Goal: Task Accomplishment & Management: Manage account settings

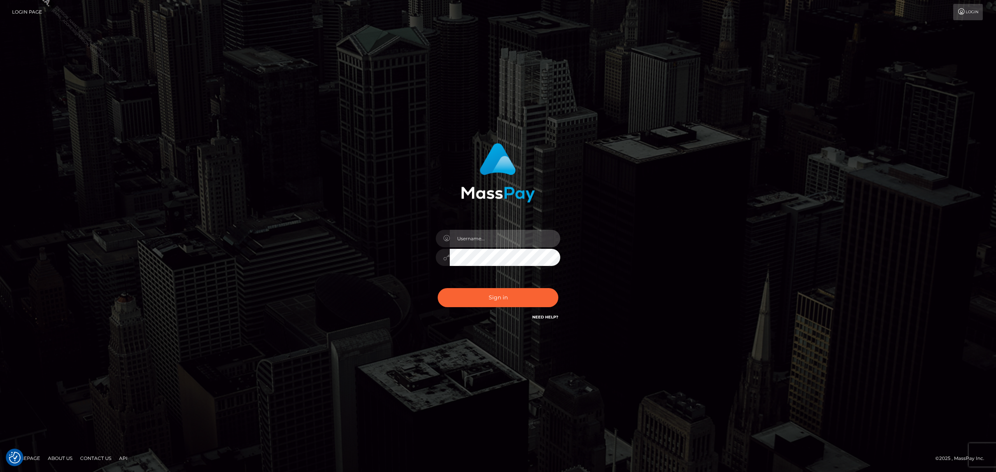
drag, startPoint x: 494, startPoint y: 236, endPoint x: 501, endPoint y: 240, distance: 8.7
click at [494, 236] on input "text" at bounding box center [505, 239] width 111 height 18
type input "Grant.megabonanza"
click at [482, 299] on button "Sign in" at bounding box center [498, 297] width 121 height 19
click at [494, 232] on input "text" at bounding box center [505, 239] width 111 height 18
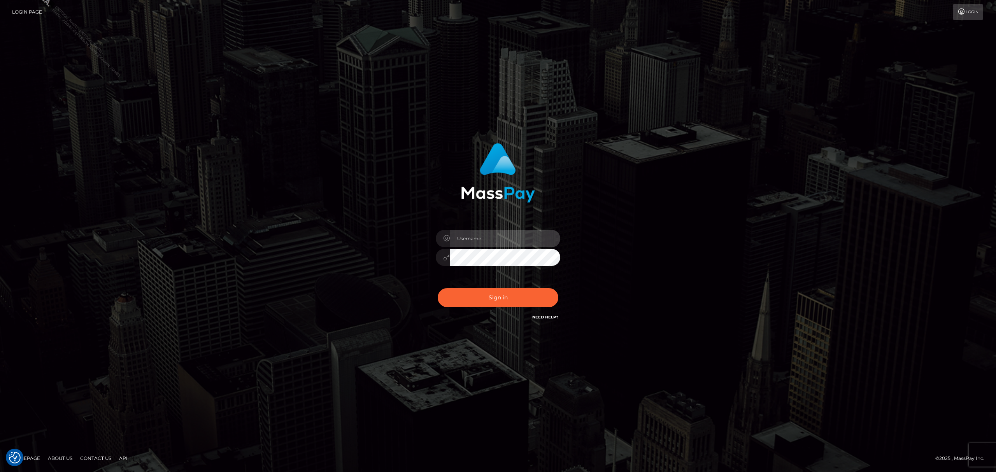
type input "Grant.VIP"
click at [528, 298] on button "Sign in" at bounding box center [498, 297] width 121 height 19
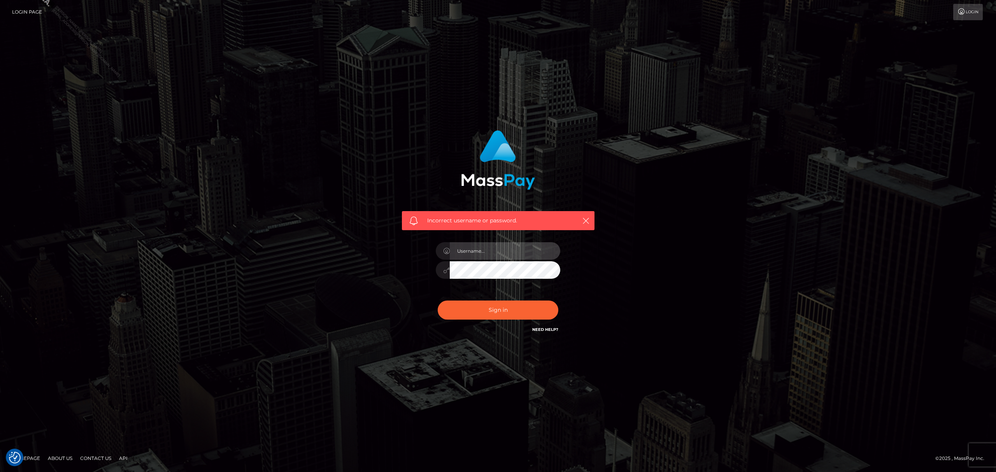
click at [527, 245] on input "text" at bounding box center [505, 251] width 111 height 18
type input "Grant.megabonanza"
click at [511, 308] on button "Sign in" at bounding box center [498, 310] width 121 height 19
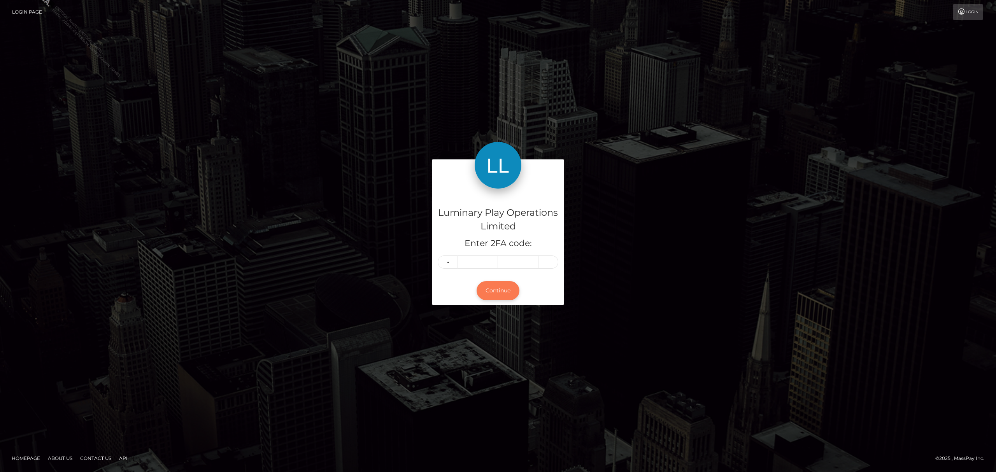
type input "3"
type input "2"
type input "8"
type input "6"
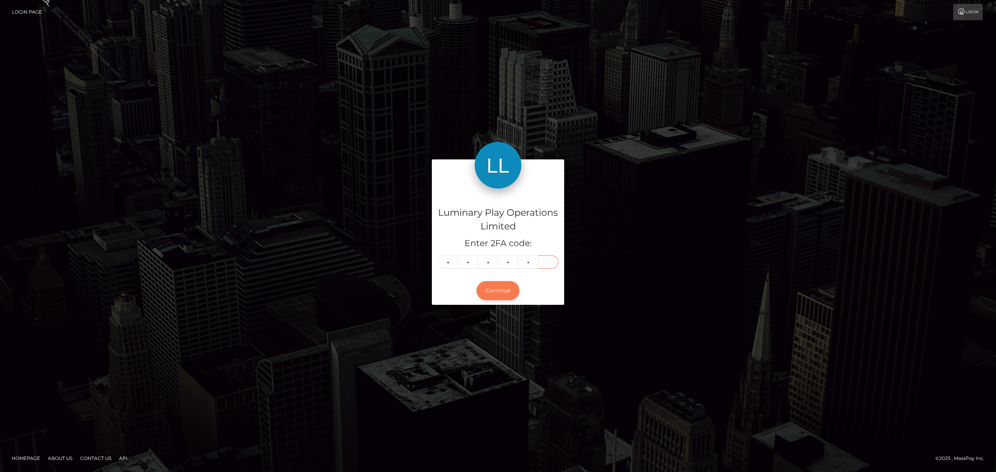
type input "3"
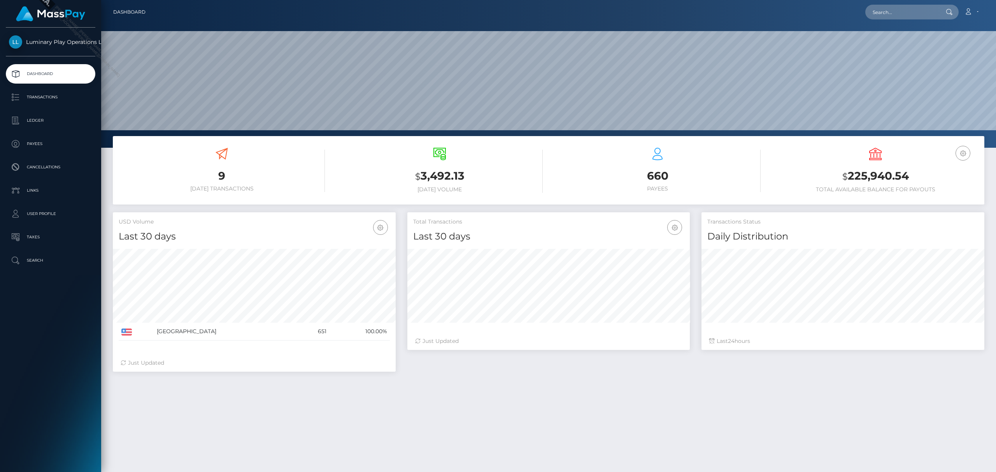
scroll to position [138, 283]
